Goal: Navigation & Orientation: Find specific page/section

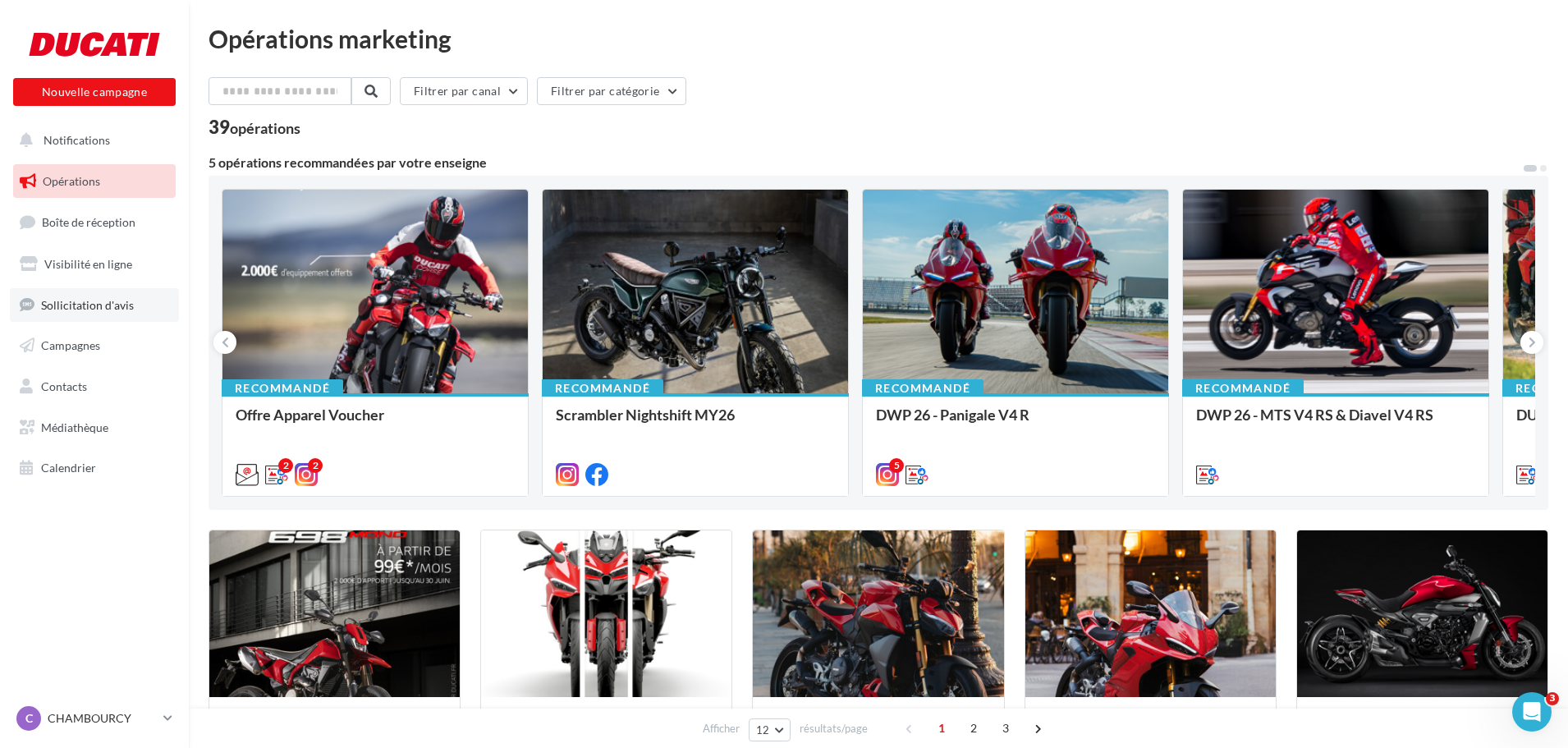
click at [77, 303] on span "Sollicitation d'avis" at bounding box center [87, 304] width 93 height 14
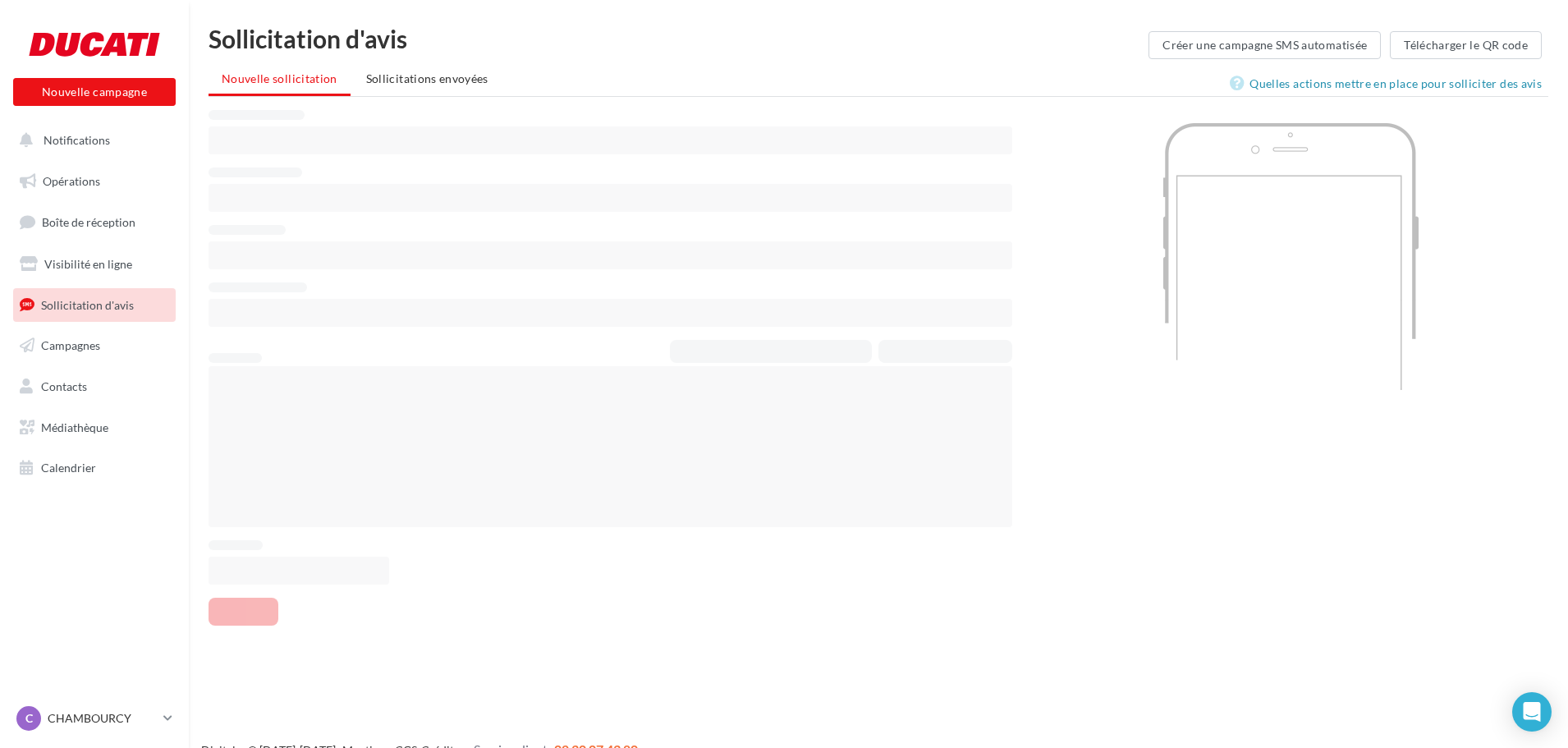
click at [86, 250] on link "Visibilité en ligne" at bounding box center [94, 264] width 169 height 34
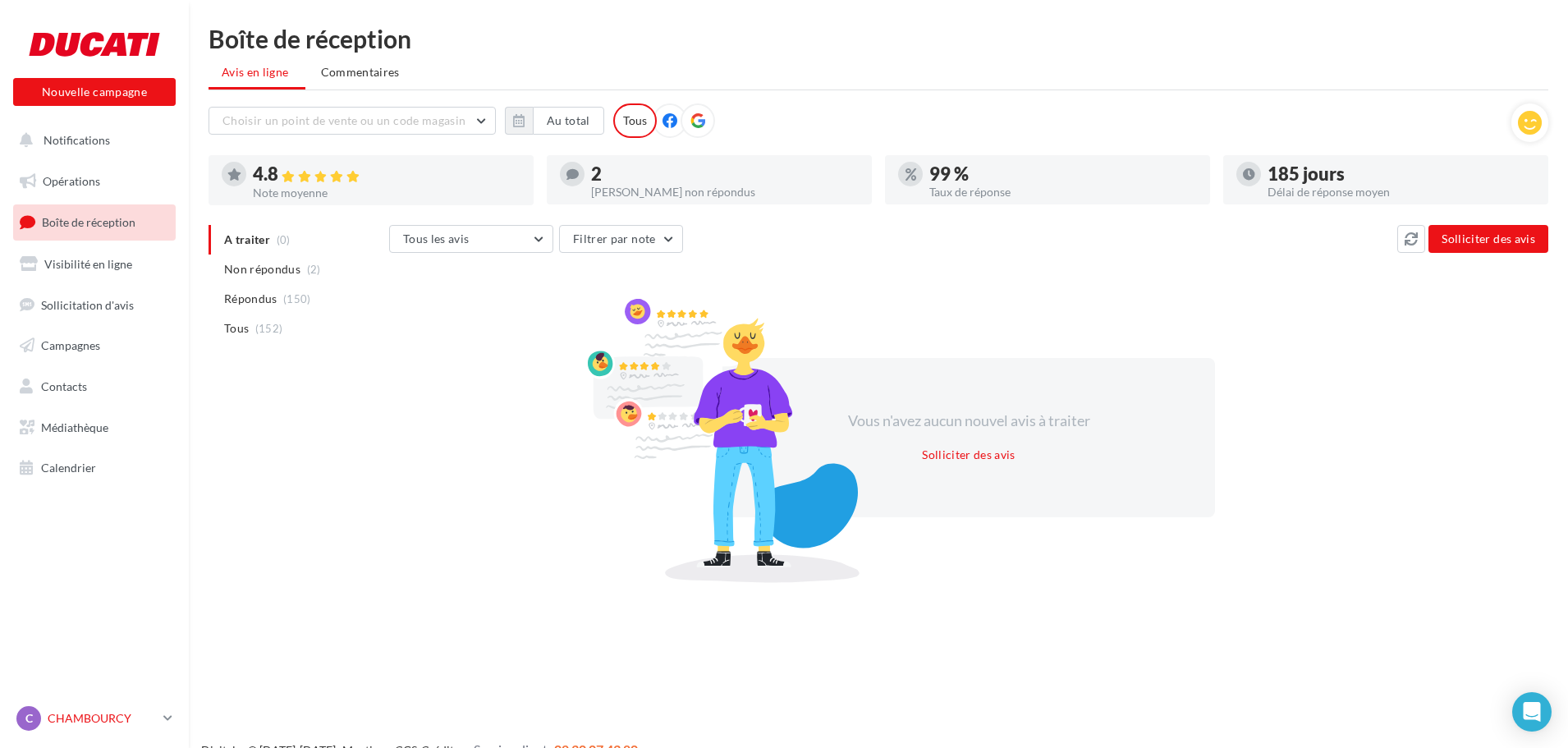
click at [98, 714] on p "CHAMBOURCY" at bounding box center [102, 718] width 109 height 17
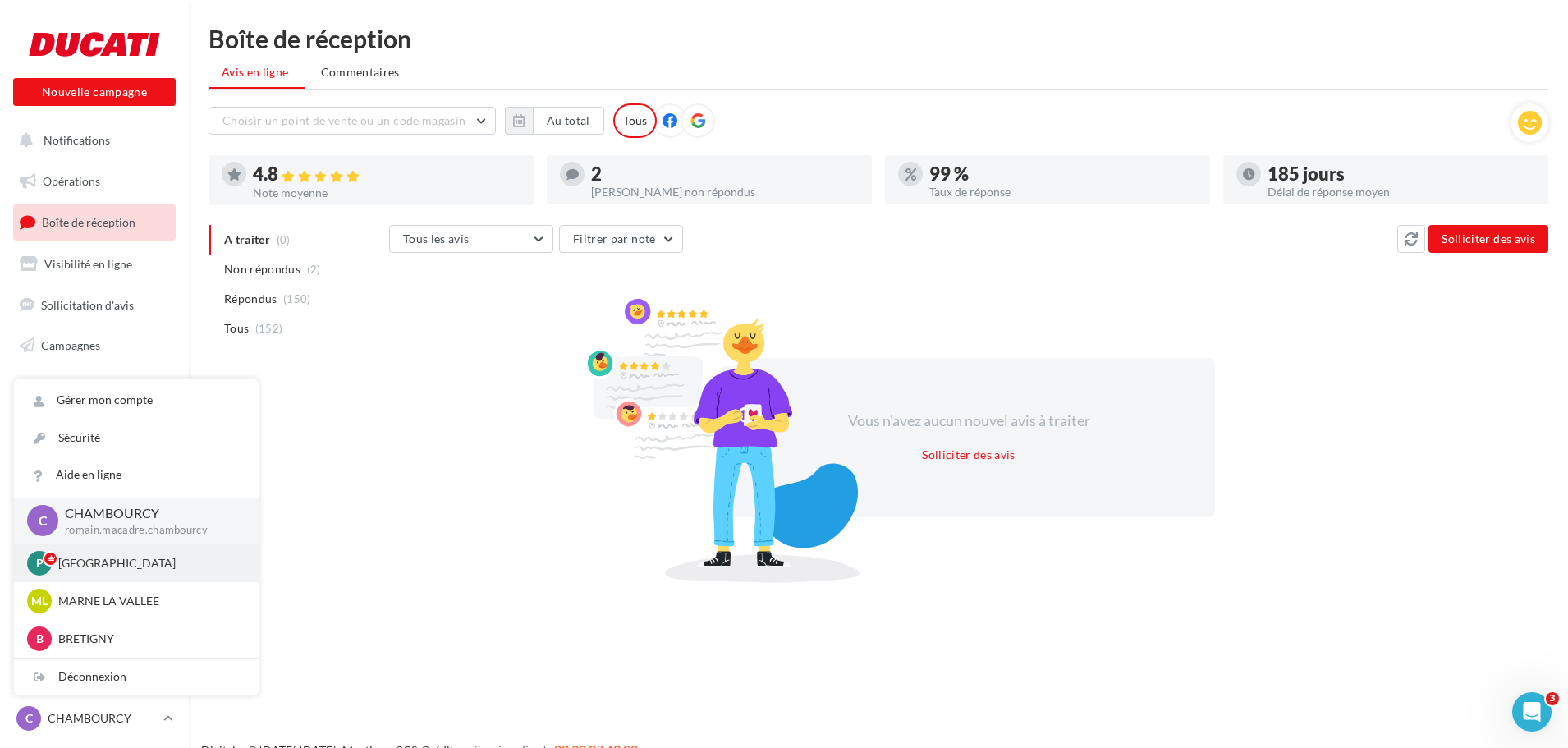
click at [82, 563] on p "[GEOGRAPHIC_DATA]" at bounding box center [148, 563] width 181 height 17
